Goal: Go to known website: Access a specific website the user already knows

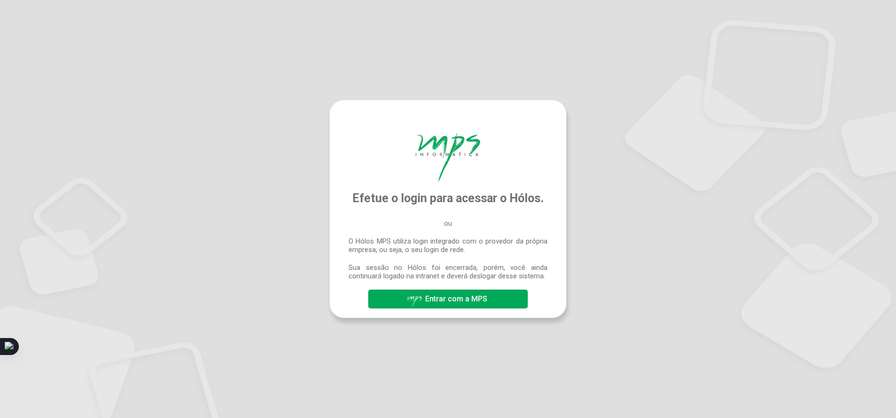
click at [448, 139] on img at bounding box center [448, 157] width 64 height 49
click at [497, 305] on button "Entrar com a MPS" at bounding box center [447, 299] width 159 height 19
